Goal: Task Accomplishment & Management: Manage account settings

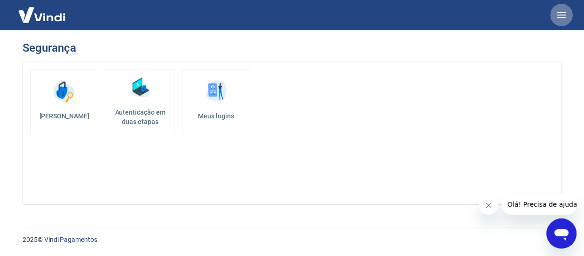
click at [560, 17] on icon "button" at bounding box center [561, 15] width 8 height 6
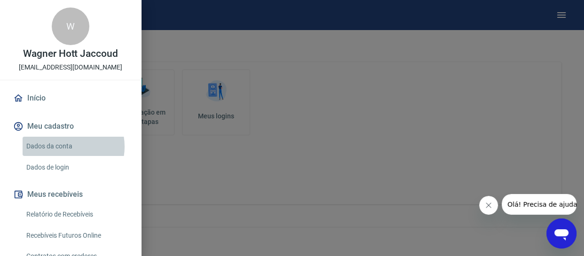
click at [64, 147] on link "Dados da conta" at bounding box center [76, 146] width 107 height 19
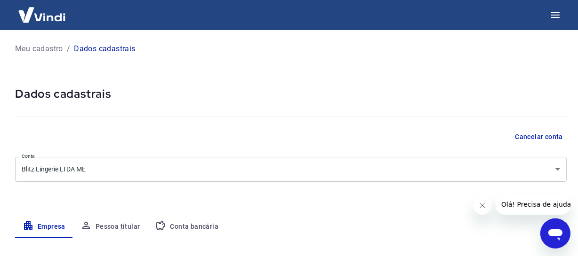
select select "RJ"
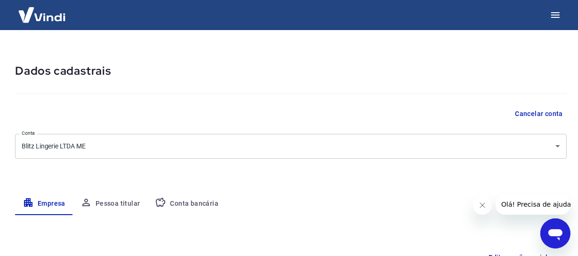
scroll to position [85, 0]
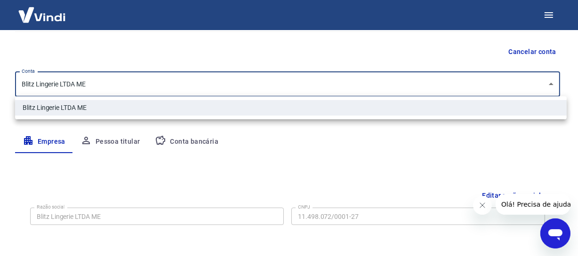
click at [184, 87] on body "Meu cadastro / Dados cadastrais Dados cadastrais Cancelar conta Conta Blitz Lin…" at bounding box center [289, 43] width 578 height 256
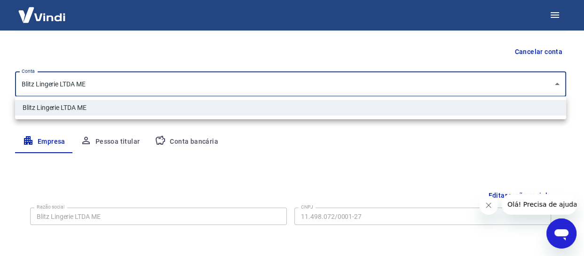
click at [167, 108] on li "Blitz Lingerie LTDA ME" at bounding box center [290, 108] width 551 height 16
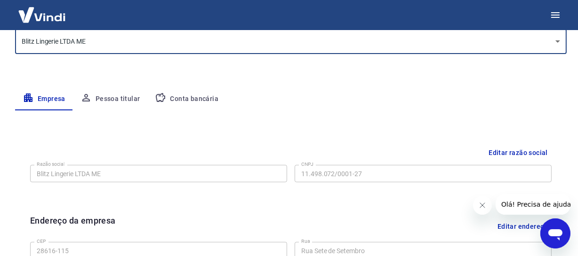
click at [194, 100] on button "Conta bancária" at bounding box center [186, 99] width 79 height 23
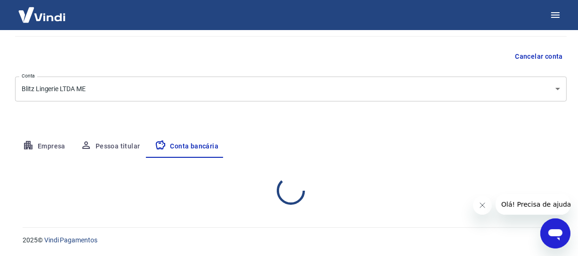
select select "1"
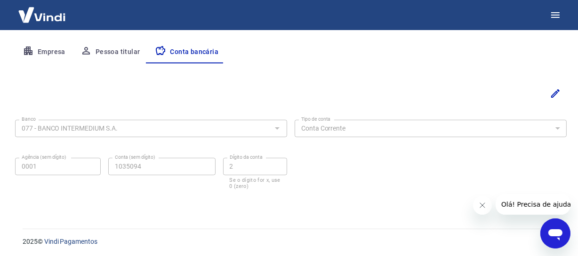
scroll to position [176, 0]
click at [129, 53] on button "Pessoa titular" at bounding box center [110, 51] width 75 height 23
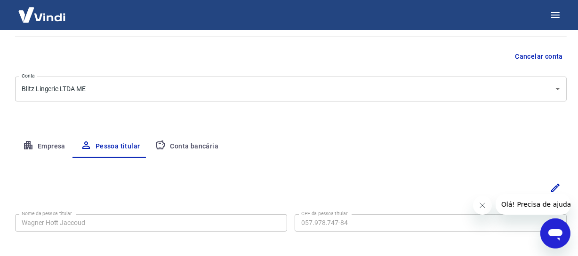
scroll to position [124, 0]
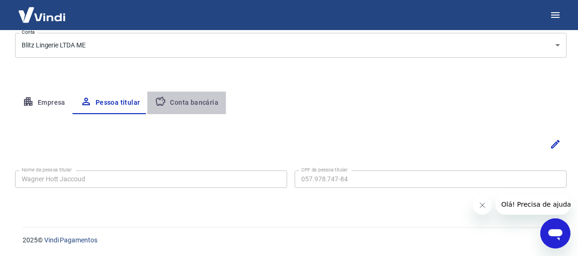
click at [189, 95] on button "Conta bancária" at bounding box center [186, 103] width 79 height 23
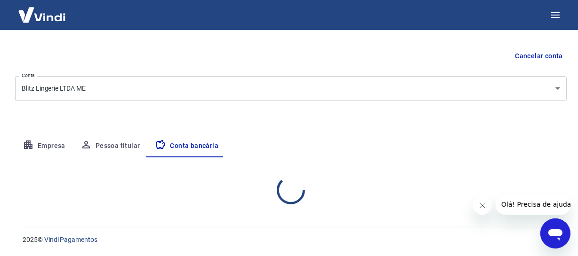
select select "1"
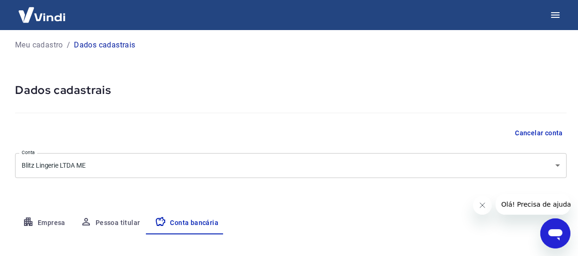
scroll to position [0, 0]
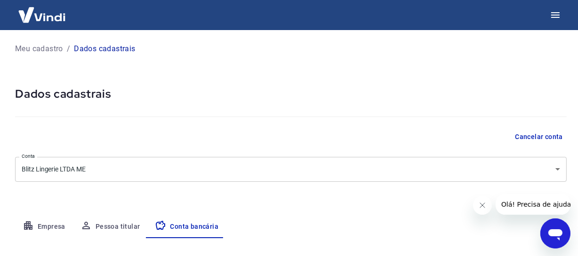
click at [550, 235] on icon "Abrir janela de mensagens" at bounding box center [555, 234] width 14 height 11
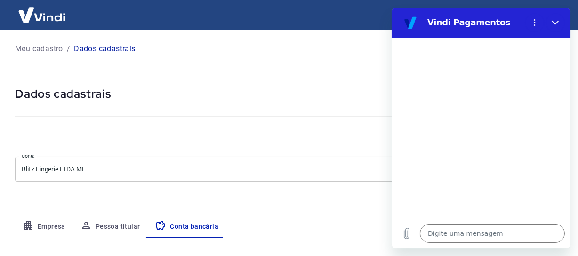
click at [40, 50] on p "Meu cadastro" at bounding box center [39, 48] width 48 height 11
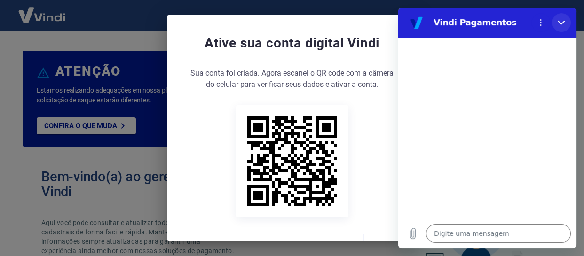
click at [560, 22] on icon "Fechar" at bounding box center [562, 23] width 8 height 8
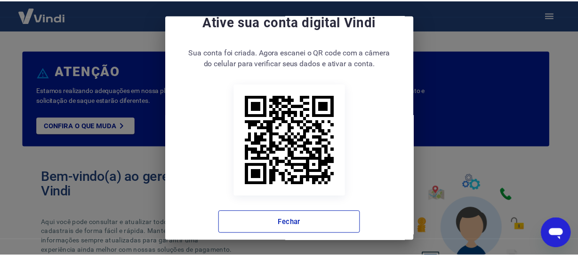
scroll to position [33, 0]
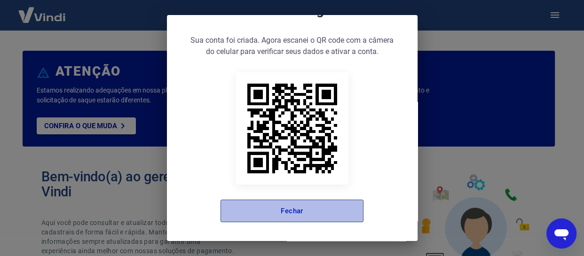
click at [324, 213] on button "Fechar" at bounding box center [292, 211] width 143 height 23
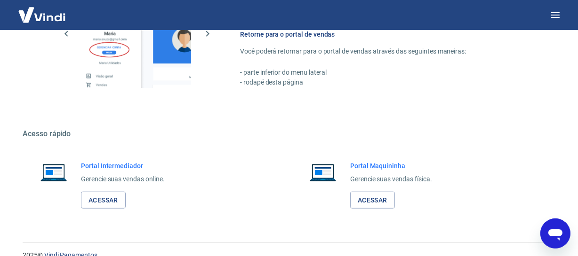
scroll to position [584, 0]
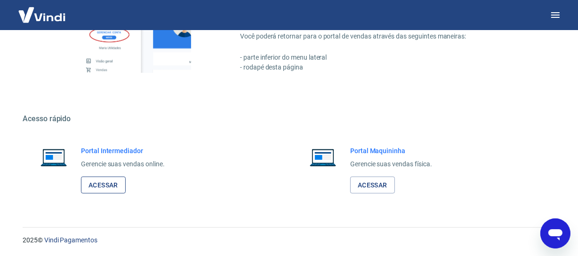
click at [98, 179] on link "Acessar" at bounding box center [103, 185] width 45 height 17
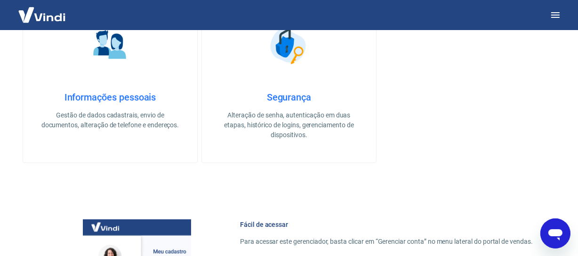
scroll to position [327, 0]
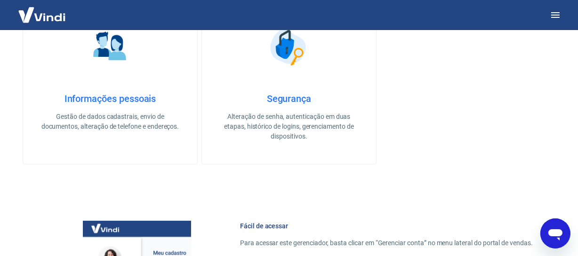
type textarea "x"
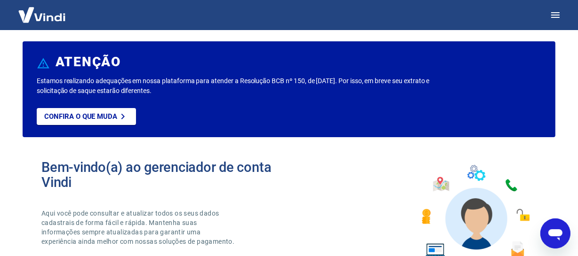
scroll to position [0, 0]
